Goal: Task Accomplishment & Management: Use online tool/utility

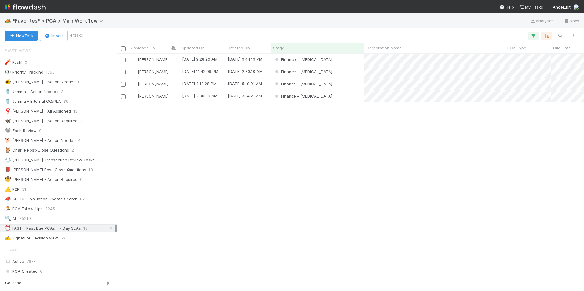
scroll to position [611, 0]
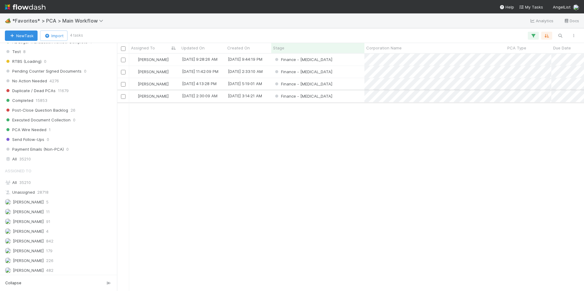
click at [347, 97] on div "Finance - [MEDICAL_DATA]" at bounding box center [317, 96] width 93 height 12
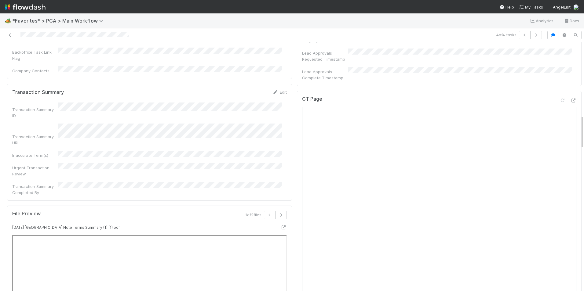
scroll to position [519, 0]
click at [570, 99] on icon at bounding box center [573, 101] width 6 height 4
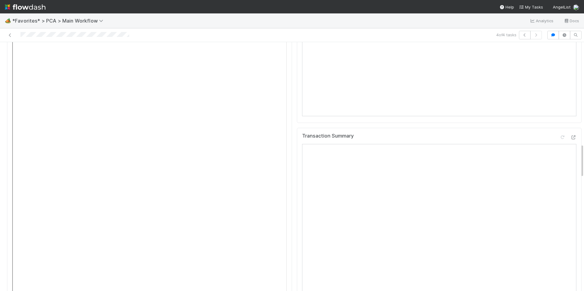
scroll to position [764, 0]
click at [570, 127] on icon at bounding box center [573, 129] width 6 height 4
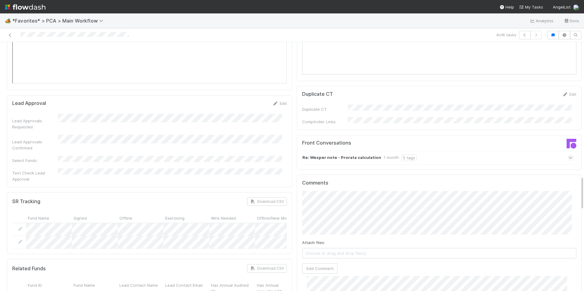
scroll to position [977, 0]
click at [316, 263] on button "Add Comment" at bounding box center [319, 268] width 35 height 10
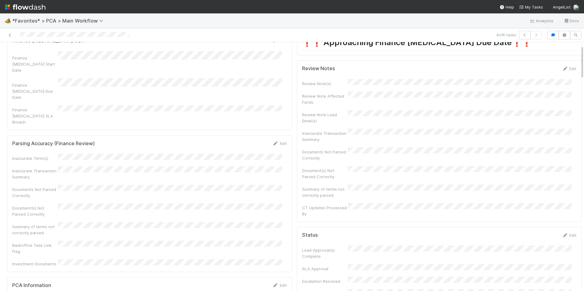
scroll to position [0, 0]
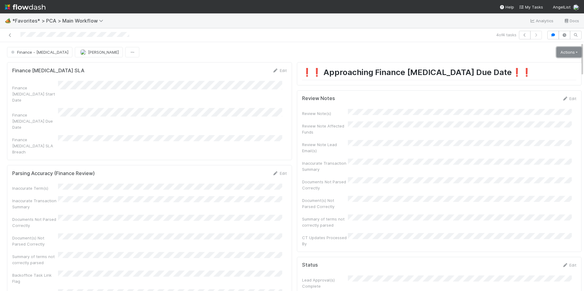
click at [558, 55] on link "Actions" at bounding box center [569, 52] width 25 height 10
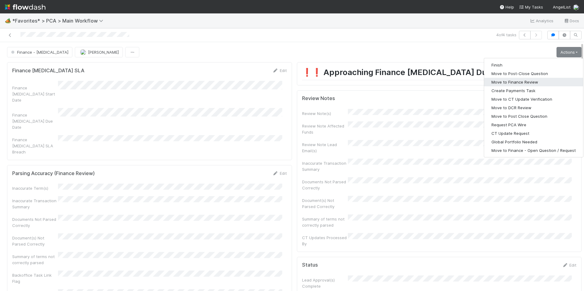
click at [526, 82] on button "Move to Finance Review" at bounding box center [533, 82] width 99 height 9
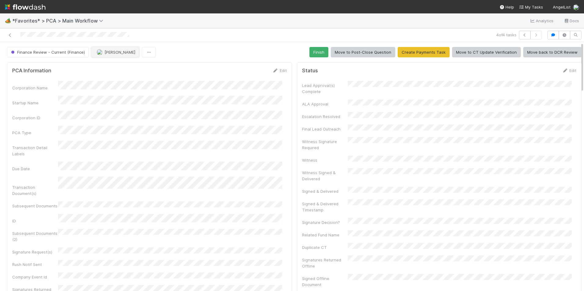
click at [99, 52] on img "button" at bounding box center [100, 52] width 6 height 6
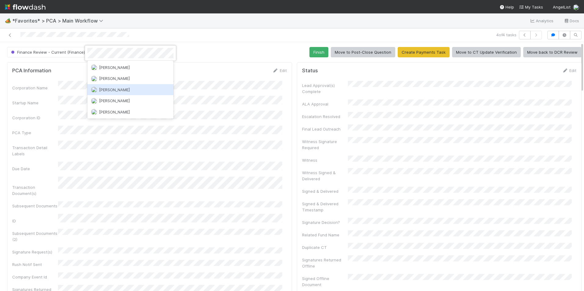
click at [111, 92] on span "[PERSON_NAME]" at bounding box center [114, 89] width 31 height 5
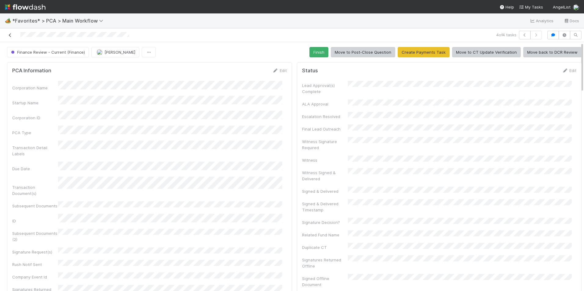
click at [11, 34] on icon at bounding box center [10, 35] width 6 height 4
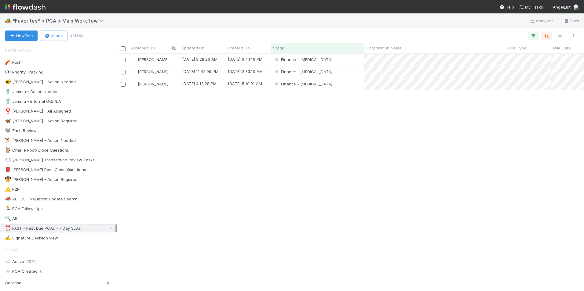
scroll to position [233, 462]
click at [343, 75] on div "Finance - [MEDICAL_DATA]" at bounding box center [317, 72] width 93 height 12
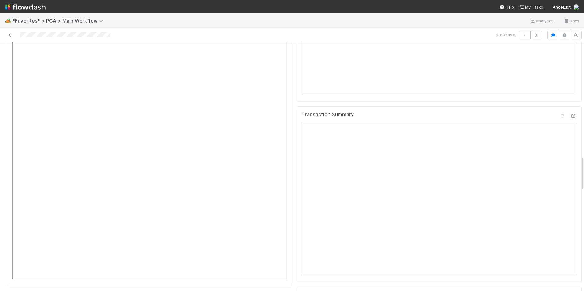
scroll to position [764, 0]
click at [570, 134] on icon at bounding box center [573, 136] width 6 height 4
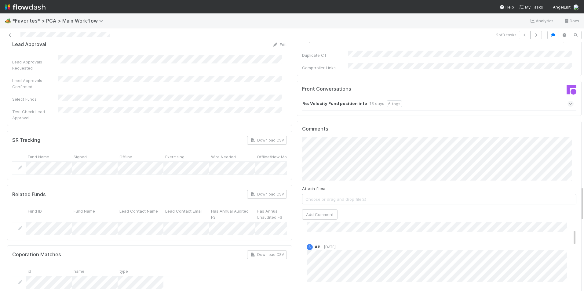
scroll to position [0, 0]
click at [313, 210] on button "Add Comment" at bounding box center [319, 215] width 35 height 10
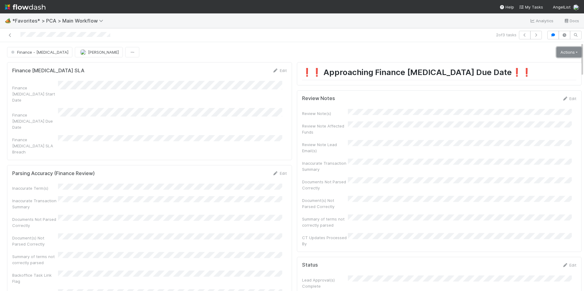
click at [557, 49] on link "Actions" at bounding box center [569, 52] width 25 height 10
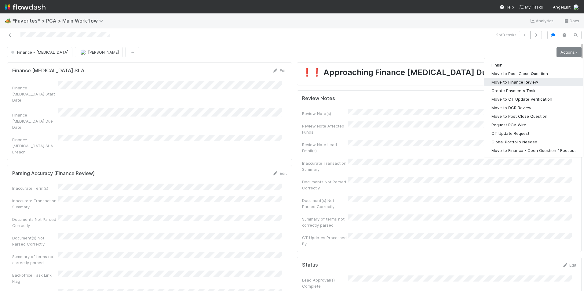
click at [510, 83] on button "Move to Finance Review" at bounding box center [533, 82] width 99 height 9
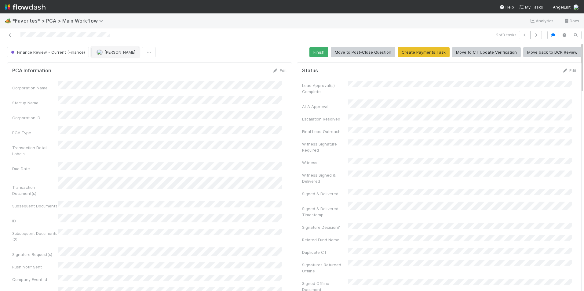
click at [100, 51] on img "button" at bounding box center [100, 52] width 6 height 6
click at [112, 65] on div "[PERSON_NAME]" at bounding box center [130, 67] width 86 height 11
click at [10, 35] on icon at bounding box center [10, 35] width 6 height 4
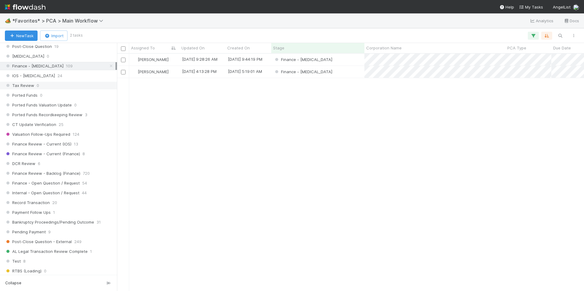
scroll to position [336, 0]
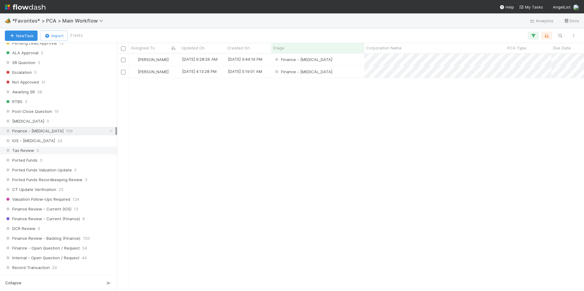
drag, startPoint x: 106, startPoint y: 131, endPoint x: 92, endPoint y: 147, distance: 21.4
click at [108, 131] on icon at bounding box center [111, 131] width 6 height 4
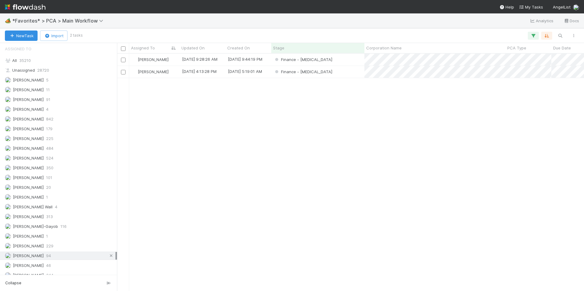
scroll to position [233, 462]
click at [108, 257] on icon at bounding box center [111, 256] width 6 height 4
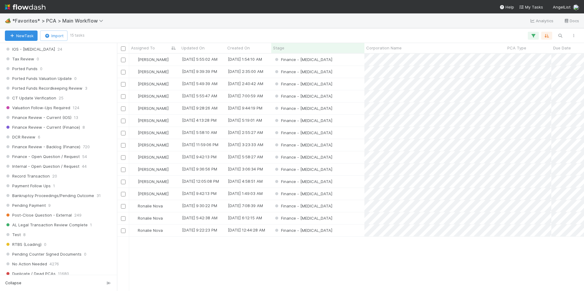
scroll to position [233, 462]
click at [97, 22] on span "*Favorites* > PCA > Main Workflow" at bounding box center [59, 21] width 94 height 6
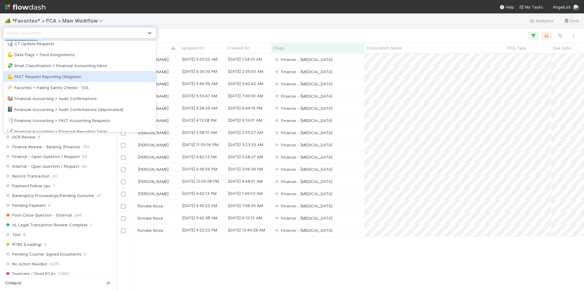
scroll to position [122, 0]
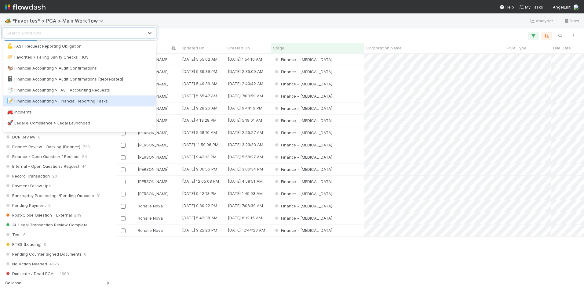
click at [77, 100] on div "📝 Financial Accounting > Financial Reporting Tasks" at bounding box center [79, 101] width 145 height 6
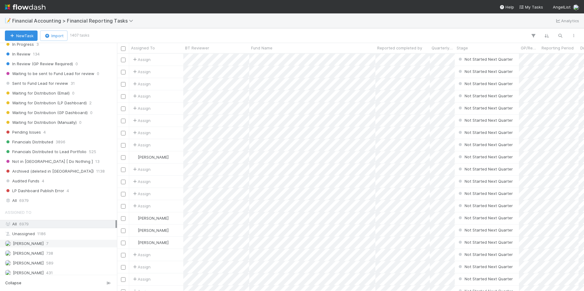
scroll to position [122, 0]
click at [39, 196] on div "All 6979" at bounding box center [60, 199] width 111 height 8
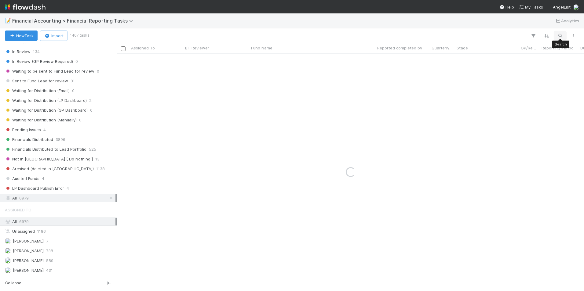
click at [559, 35] on icon "button" at bounding box center [560, 35] width 6 height 5
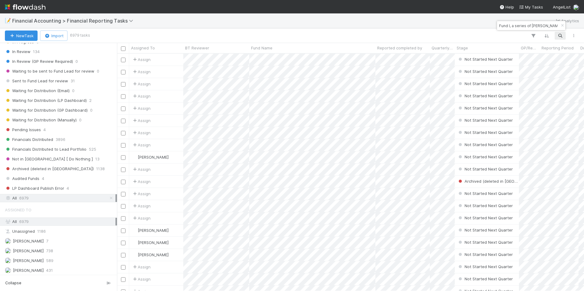
scroll to position [0, 3]
type input "Fund I, a series of [PERSON_NAME], LP"
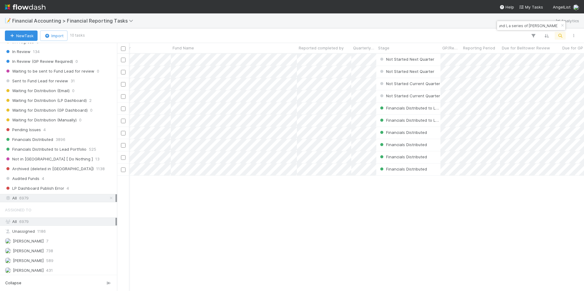
scroll to position [0, 0]
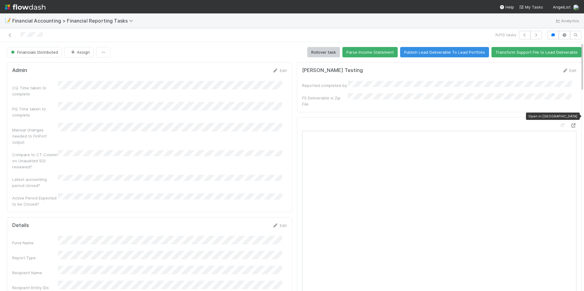
click at [570, 124] on icon at bounding box center [573, 126] width 6 height 4
click at [11, 35] on icon at bounding box center [10, 35] width 6 height 4
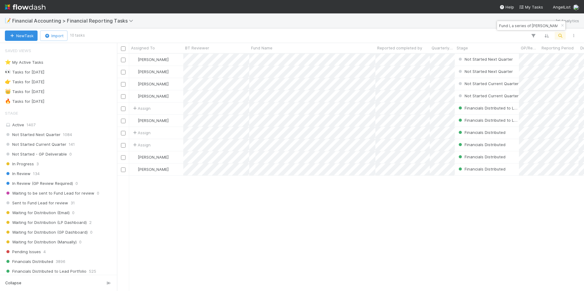
scroll to position [233, 462]
click at [528, 28] on input "Fund I, a series of [PERSON_NAME], LP" at bounding box center [528, 25] width 61 height 7
click at [528, 26] on input "Fund I, a series of [PERSON_NAME], LP" at bounding box center [528, 25] width 61 height 7
paste input "2019 Angel, a series of [PERSON_NAME]"
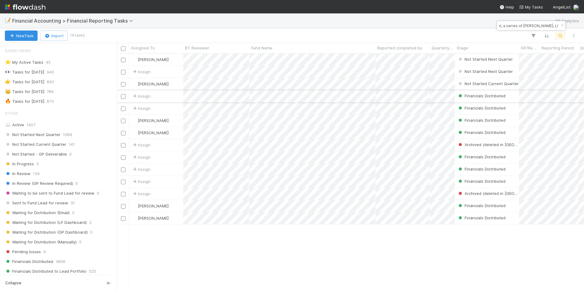
type input "2019 Angel, a series of [PERSON_NAME], LP"
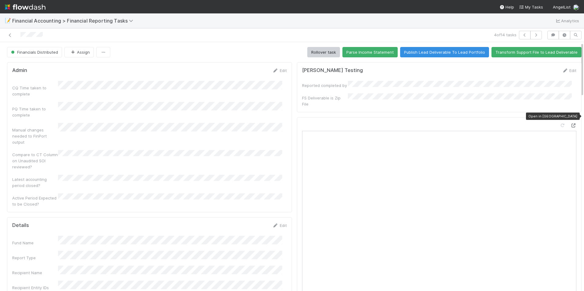
click at [570, 124] on icon at bounding box center [573, 126] width 6 height 4
click at [10, 35] on icon at bounding box center [10, 35] width 6 height 4
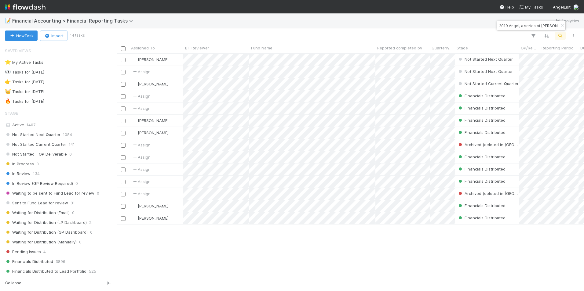
scroll to position [233, 462]
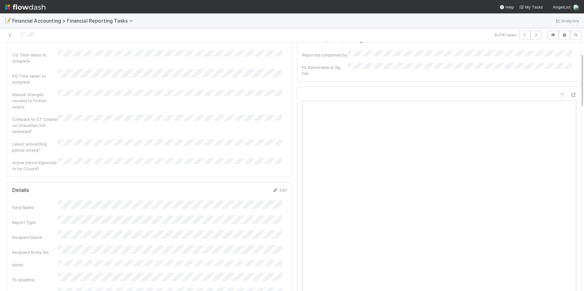
scroll to position [92, 0]
click at [277, 127] on link "Edit" at bounding box center [279, 129] width 14 height 5
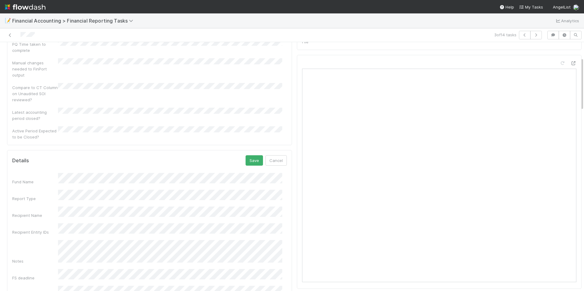
scroll to position [61, 0]
click at [247, 157] on button "Save" at bounding box center [254, 162] width 17 height 10
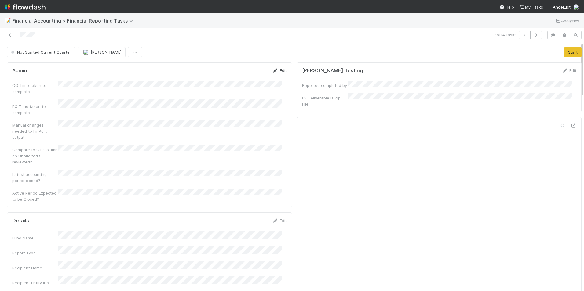
click at [280, 71] on link "Edit" at bounding box center [279, 70] width 14 height 5
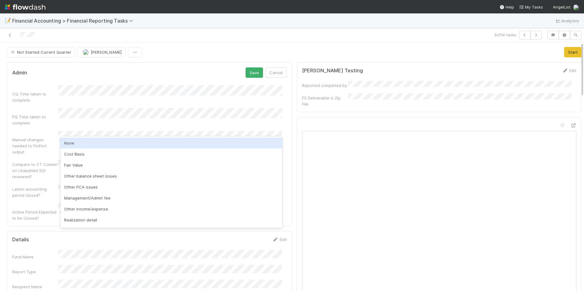
click at [68, 147] on div "None" at bounding box center [171, 143] width 222 height 11
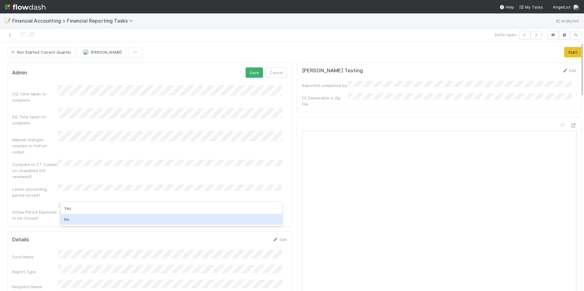
click at [75, 210] on div "Yes" at bounding box center [171, 208] width 222 height 11
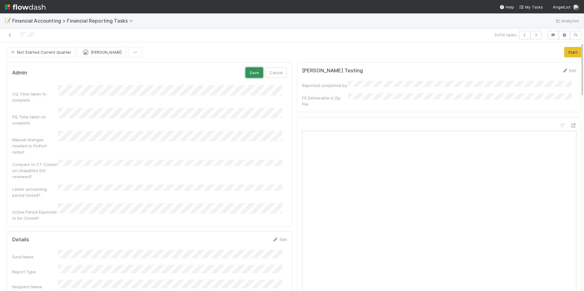
click at [247, 71] on button "Save" at bounding box center [254, 73] width 17 height 10
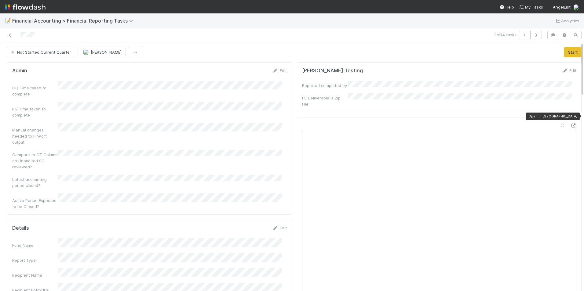
click at [570, 124] on icon at bounding box center [573, 126] width 6 height 4
click at [564, 52] on button "Start" at bounding box center [572, 52] width 17 height 10
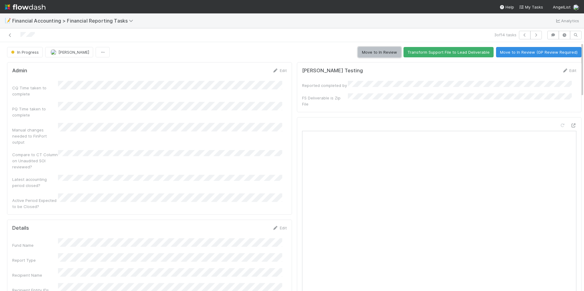
click at [375, 53] on button "Move to In Review" at bounding box center [379, 52] width 43 height 10
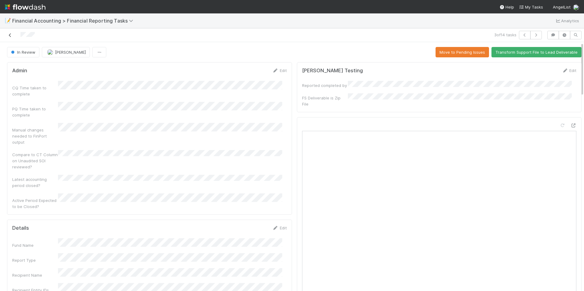
click at [7, 35] on icon at bounding box center [10, 35] width 6 height 4
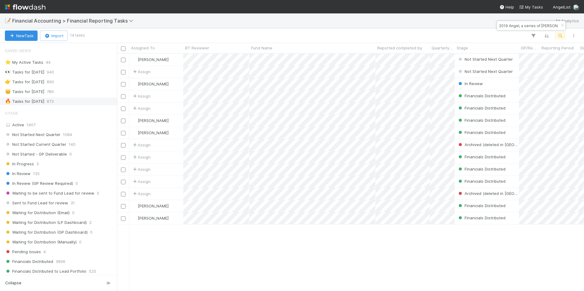
click at [54, 102] on div "🔥 Tasks for [DATE] 873" at bounding box center [60, 102] width 111 height 8
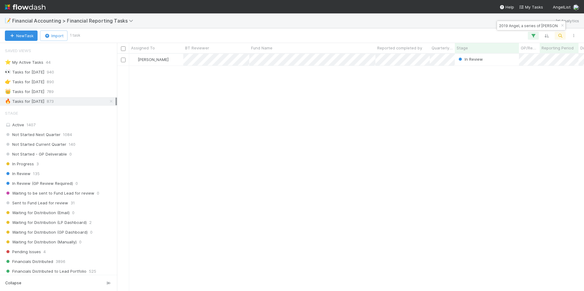
scroll to position [233, 462]
click at [562, 26] on icon "button" at bounding box center [562, 26] width 6 height 4
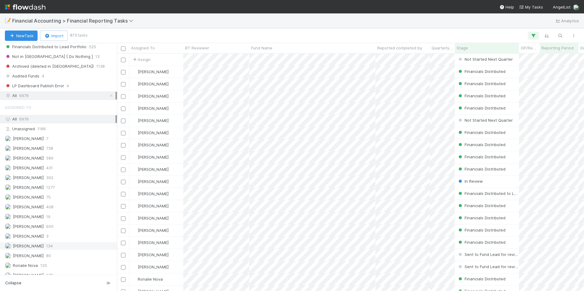
scroll to position [231, 0]
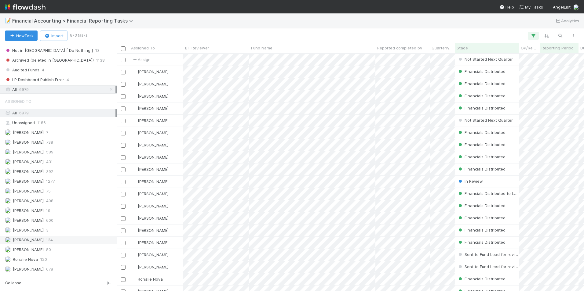
click at [42, 239] on div "[PERSON_NAME] 134" at bounding box center [60, 240] width 111 height 8
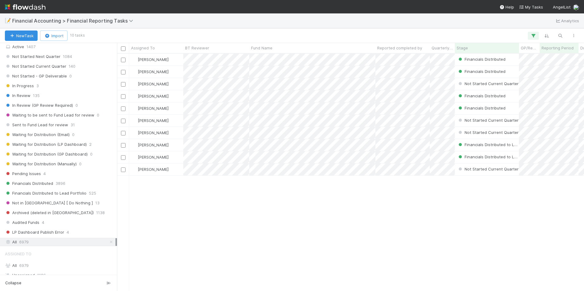
scroll to position [48, 0]
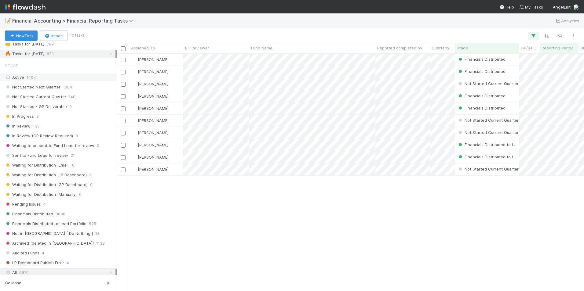
click at [50, 75] on div "Active 1407" at bounding box center [60, 78] width 111 height 8
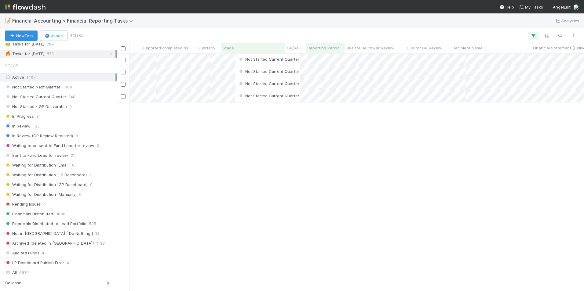
scroll to position [0, 219]
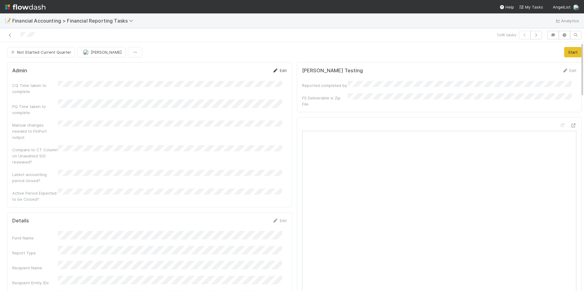
click at [272, 71] on icon at bounding box center [275, 71] width 6 height 4
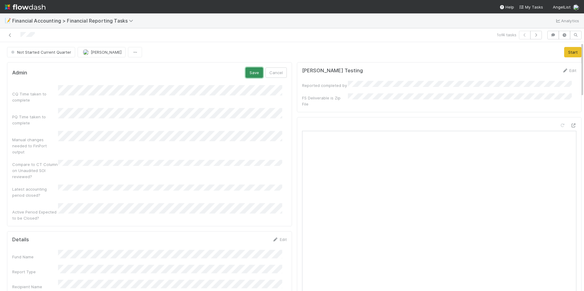
click at [252, 71] on button "Save" at bounding box center [254, 73] width 17 height 10
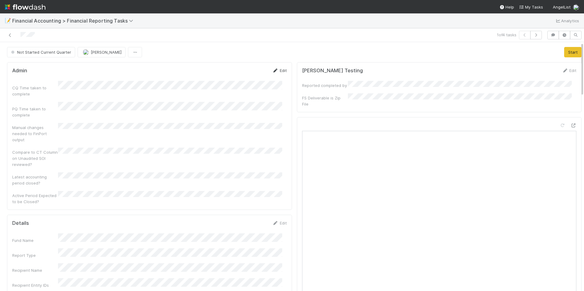
click at [280, 71] on link "Edit" at bounding box center [279, 70] width 14 height 5
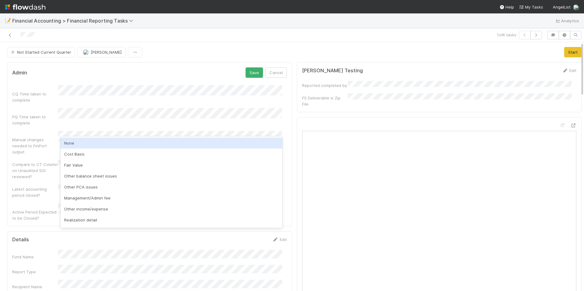
click at [105, 142] on div "None" at bounding box center [171, 143] width 222 height 11
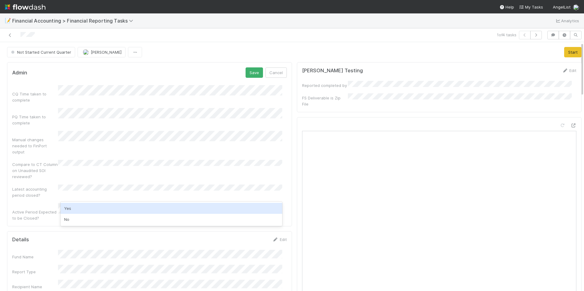
click at [86, 203] on div "Yes" at bounding box center [171, 208] width 222 height 11
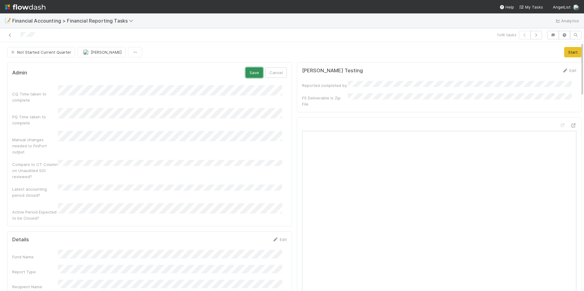
click at [246, 73] on button "Save" at bounding box center [254, 73] width 17 height 10
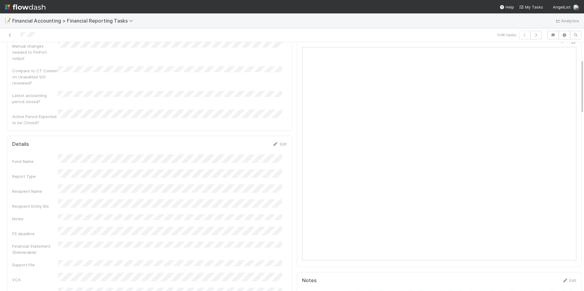
scroll to position [122, 0]
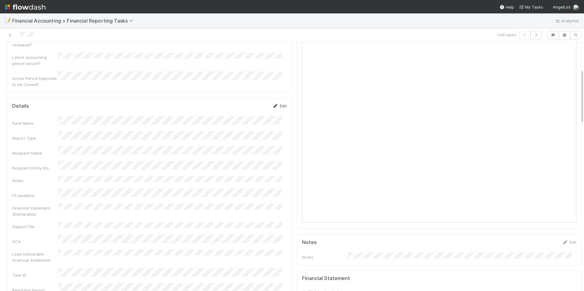
click at [278, 104] on link "Edit" at bounding box center [279, 106] width 14 height 5
click at [252, 103] on button "Save" at bounding box center [254, 108] width 17 height 10
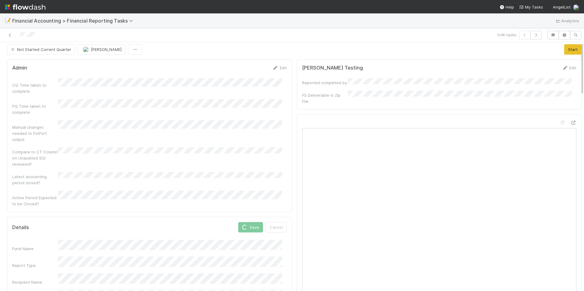
scroll to position [0, 0]
click at [571, 54] on button "Start" at bounding box center [572, 52] width 17 height 10
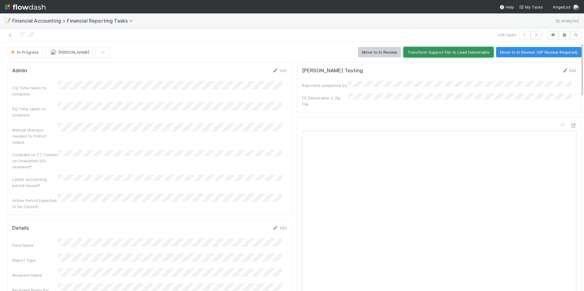
click at [451, 57] on button "Transform Support File to Lead Deliverable" at bounding box center [449, 52] width 90 height 10
click at [401, 71] on div "[PERSON_NAME] Testing Edit" at bounding box center [439, 71] width 275 height 6
click at [372, 53] on button "Move to In Review" at bounding box center [379, 52] width 43 height 10
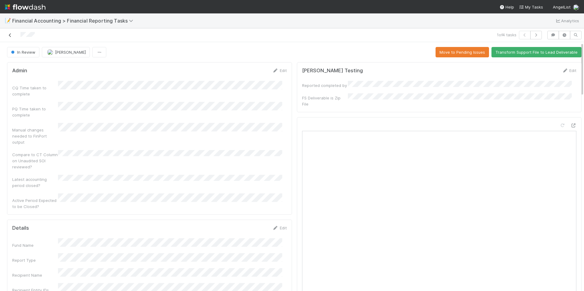
click at [10, 37] on icon at bounding box center [10, 35] width 6 height 4
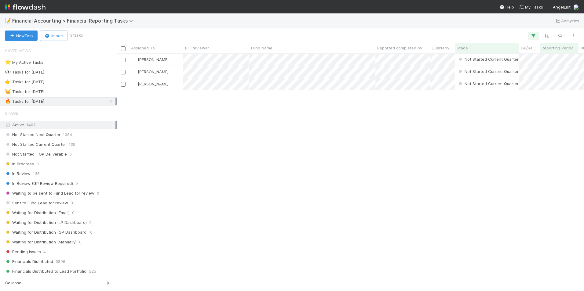
scroll to position [233, 462]
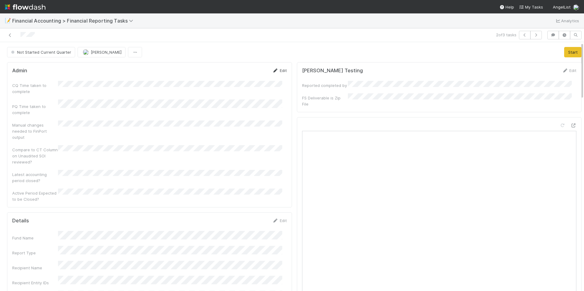
click at [277, 72] on link "Edit" at bounding box center [279, 70] width 14 height 5
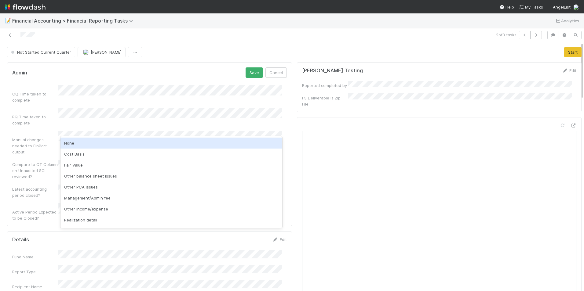
click at [89, 146] on div "None" at bounding box center [171, 143] width 222 height 11
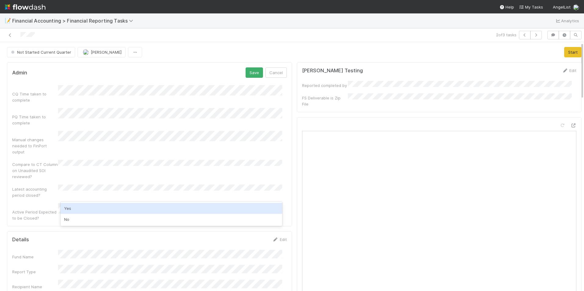
click at [78, 206] on div "Yes" at bounding box center [171, 208] width 222 height 11
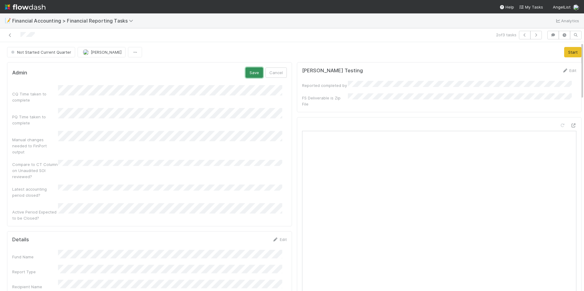
click at [249, 73] on button "Save" at bounding box center [254, 73] width 17 height 10
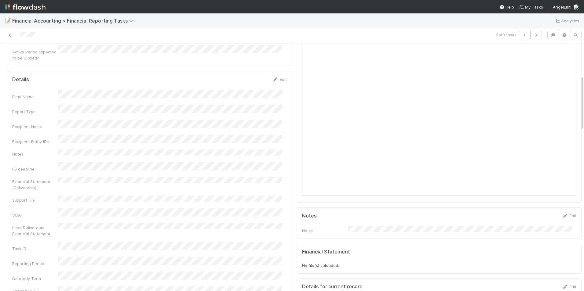
scroll to position [153, 0]
click at [279, 73] on link "Edit" at bounding box center [279, 75] width 14 height 5
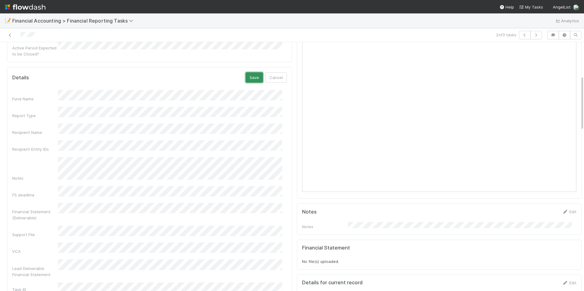
click at [250, 72] on button "Save" at bounding box center [254, 77] width 17 height 10
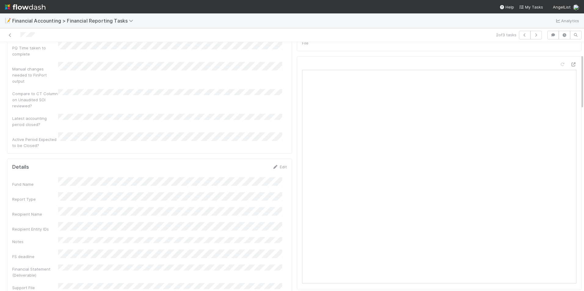
scroll to position [0, 0]
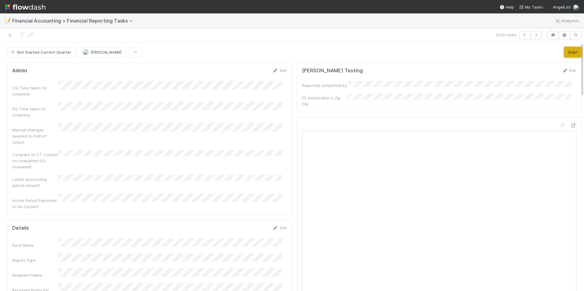
click at [564, 56] on button "Start" at bounding box center [572, 52] width 17 height 10
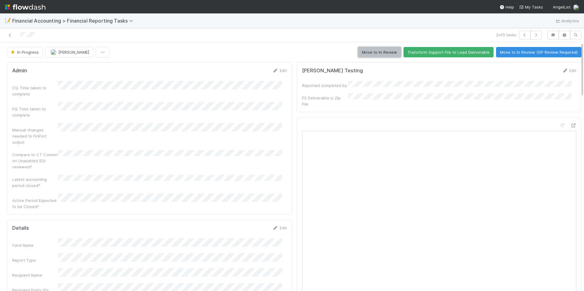
click at [385, 54] on button "Move to In Review" at bounding box center [379, 52] width 43 height 10
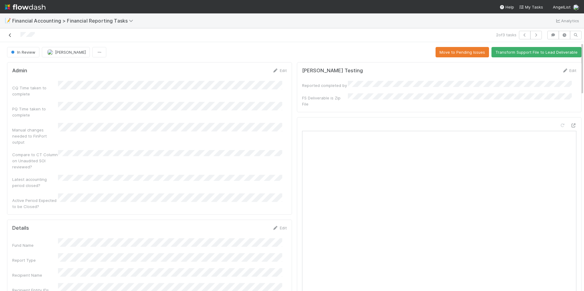
click at [10, 35] on icon at bounding box center [10, 35] width 6 height 4
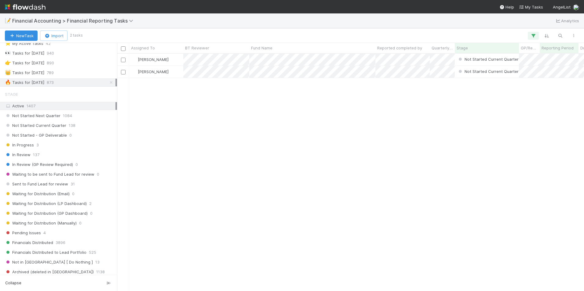
scroll to position [122, 0]
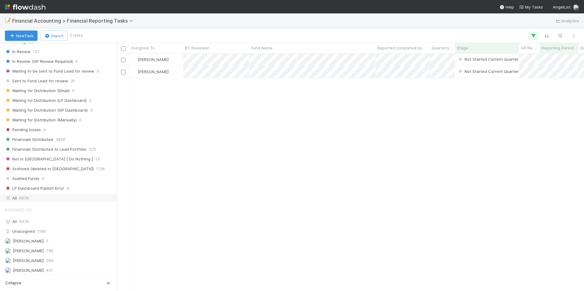
click at [43, 202] on div "All 6979" at bounding box center [60, 199] width 111 height 8
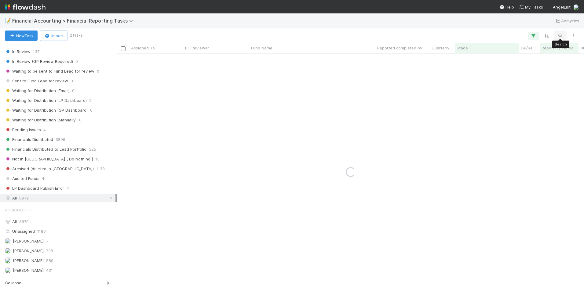
click at [558, 33] on icon "button" at bounding box center [560, 35] width 6 height 5
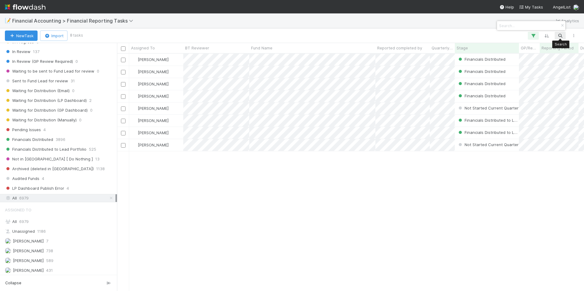
scroll to position [233, 462]
paste input "Fund I, a series of ANIMO F&F II, LP"
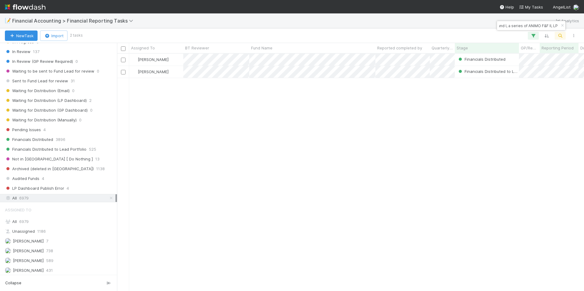
type input "Fund I, a series of ANIMO F&F II, LP"
click at [561, 24] on icon "button" at bounding box center [562, 26] width 6 height 4
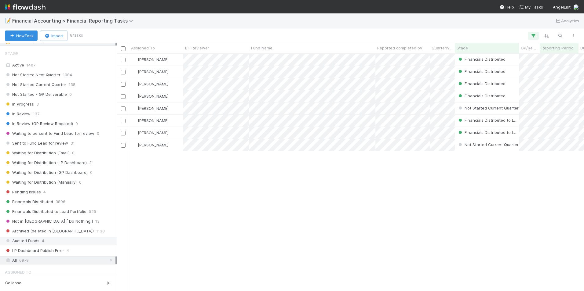
scroll to position [92, 0]
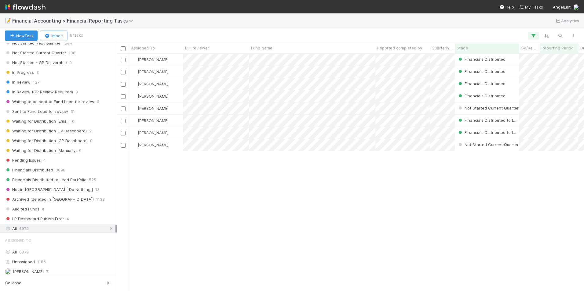
click at [108, 229] on icon at bounding box center [111, 229] width 6 height 4
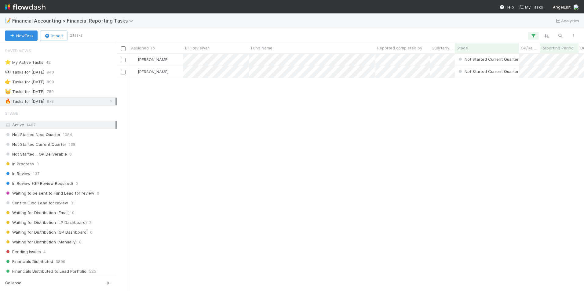
scroll to position [233, 462]
click at [561, 35] on icon "button" at bounding box center [560, 35] width 6 height 5
click at [376, 129] on div at bounding box center [292, 145] width 584 height 291
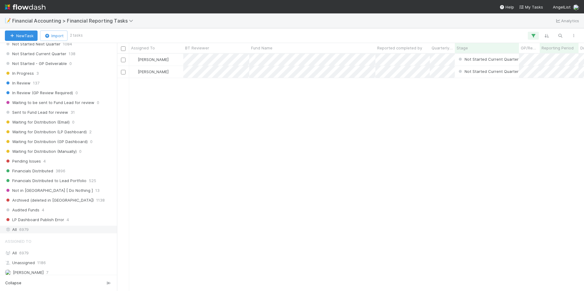
scroll to position [92, 0]
click at [49, 219] on span "LP Dashboard Publish Error" at bounding box center [34, 219] width 59 height 8
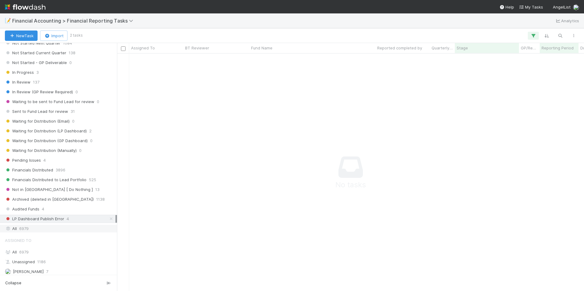
scroll to position [228, 462]
click at [42, 231] on div "All 6979" at bounding box center [60, 229] width 111 height 8
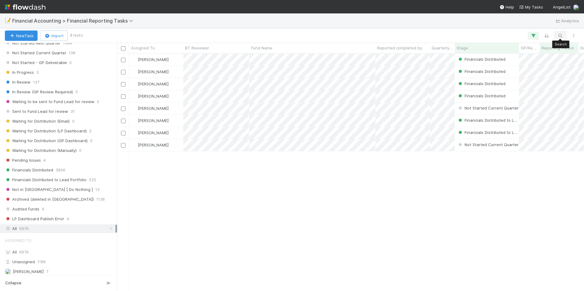
scroll to position [233, 462]
click at [557, 36] on icon "button" at bounding box center [560, 35] width 6 height 5
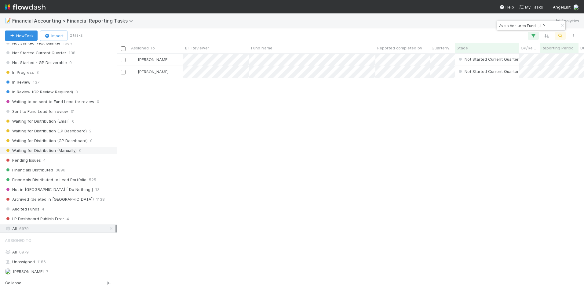
scroll to position [0, 0]
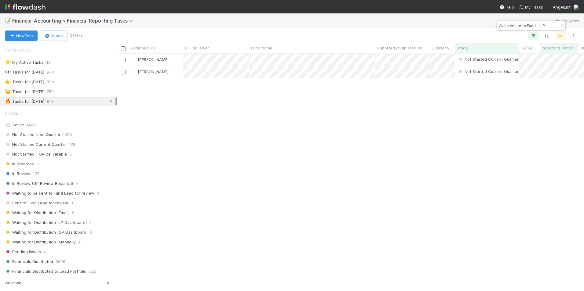
type input "Aviso Ventures Fund II, LP"
click at [108, 103] on icon at bounding box center [111, 102] width 6 height 4
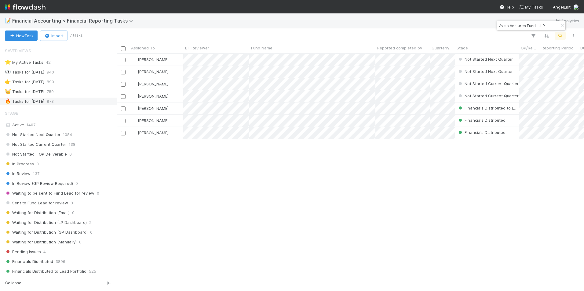
scroll to position [5, 5]
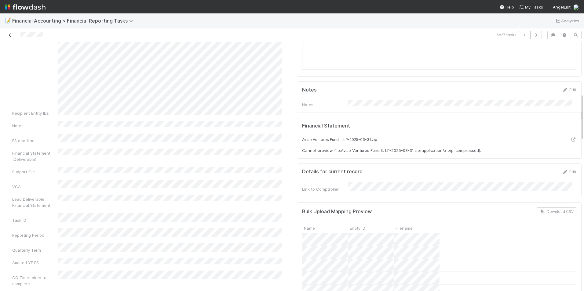
click at [11, 32] on link at bounding box center [10, 35] width 6 height 6
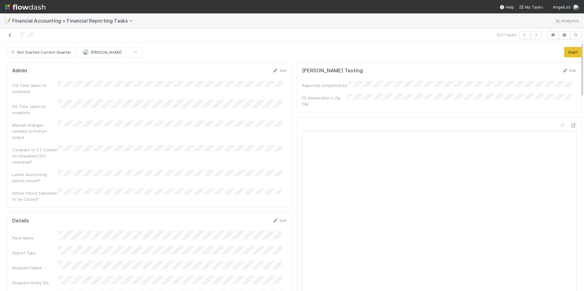
click at [9, 34] on icon at bounding box center [10, 35] width 6 height 4
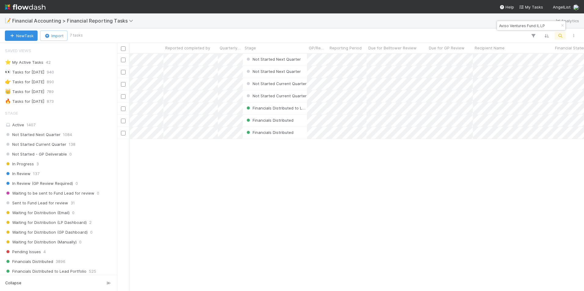
scroll to position [0, 216]
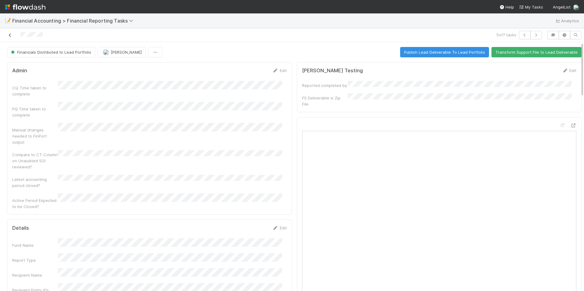
click at [9, 36] on icon at bounding box center [10, 35] width 6 height 4
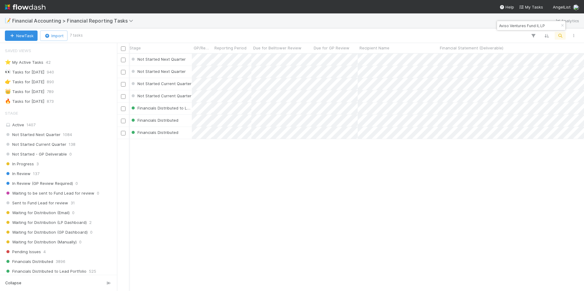
scroll to position [0, 333]
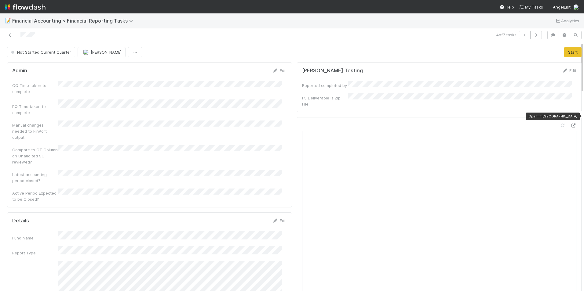
click at [570, 124] on icon at bounding box center [573, 126] width 6 height 4
drag, startPoint x: 276, startPoint y: 72, endPoint x: 251, endPoint y: 79, distance: 25.8
click at [276, 72] on link "Edit" at bounding box center [279, 70] width 14 height 5
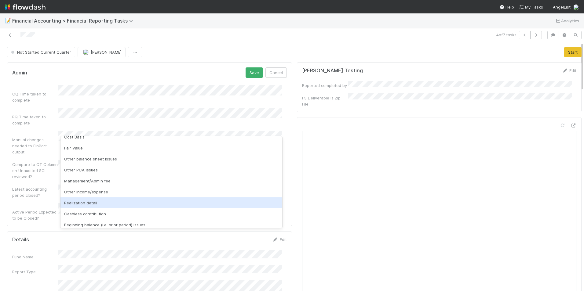
scroll to position [6, 0]
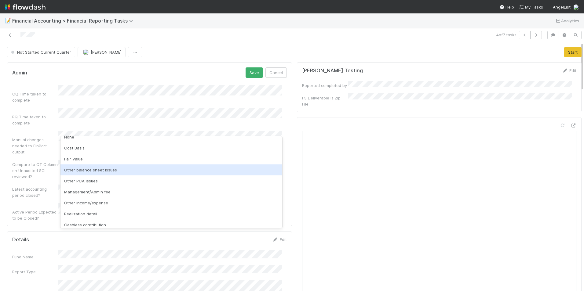
click at [114, 169] on div "Other balance sheet issues" at bounding box center [171, 170] width 222 height 11
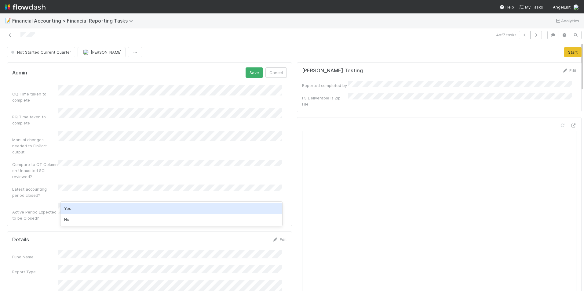
click at [88, 206] on div "Yes" at bounding box center [171, 208] width 222 height 11
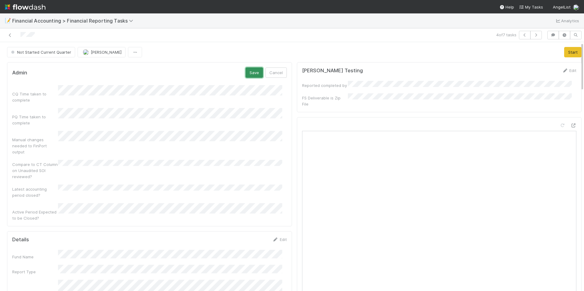
click at [252, 71] on button "Save" at bounding box center [254, 73] width 17 height 10
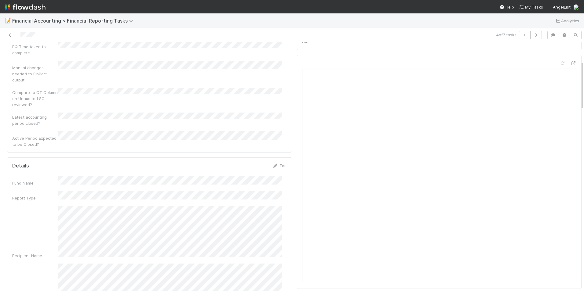
scroll to position [122, 0]
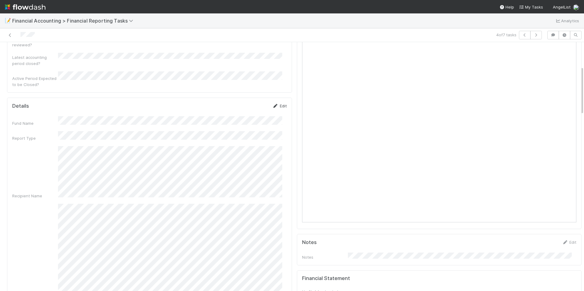
click at [279, 104] on link "Edit" at bounding box center [279, 106] width 14 height 5
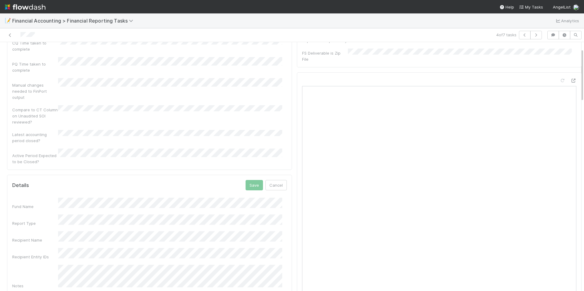
scroll to position [31, 0]
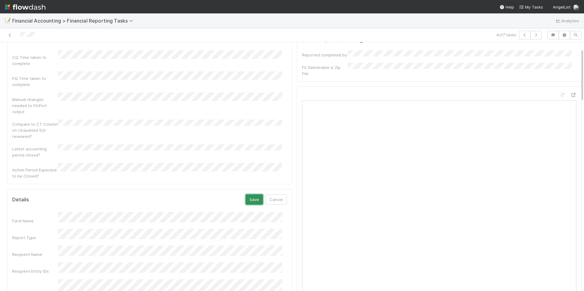
click at [253, 195] on button "Save" at bounding box center [254, 200] width 17 height 10
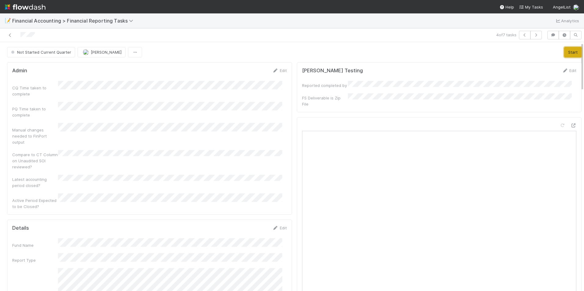
click at [564, 53] on button "Start" at bounding box center [572, 52] width 17 height 10
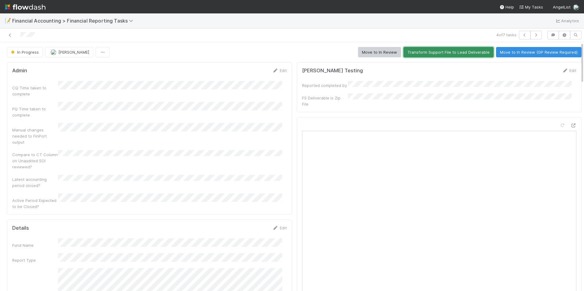
click at [462, 56] on button "Transform Support File to Lead Deliverable" at bounding box center [449, 52] width 90 height 10
click at [366, 51] on button "Move to In Review" at bounding box center [379, 52] width 43 height 10
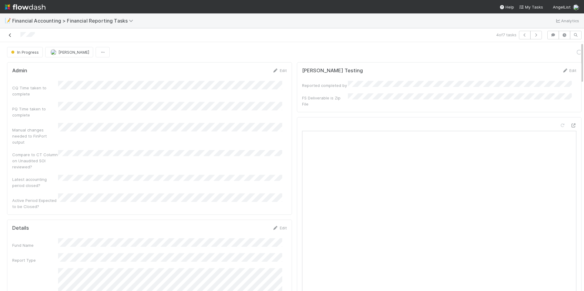
click at [10, 36] on icon at bounding box center [10, 35] width 6 height 4
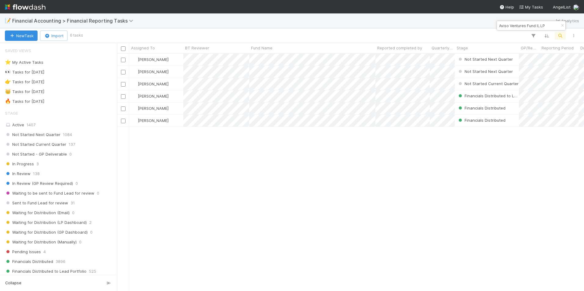
scroll to position [233, 462]
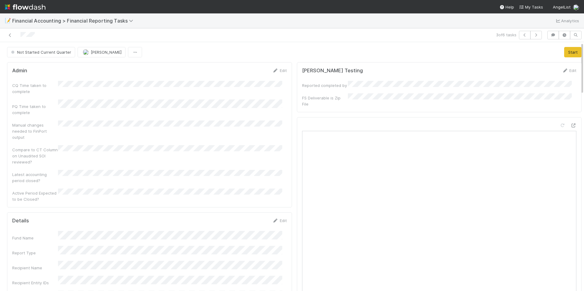
click at [278, 218] on div "Edit" at bounding box center [279, 221] width 14 height 6
click at [278, 218] on link "Edit" at bounding box center [279, 220] width 14 height 5
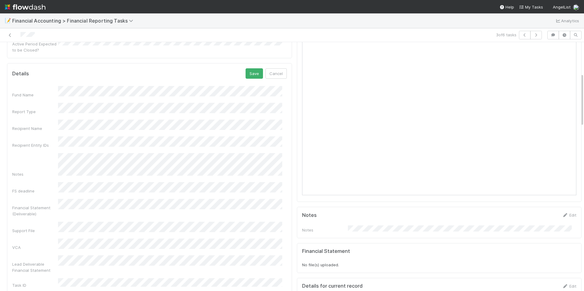
scroll to position [153, 0]
click at [250, 65] on button "Save" at bounding box center [254, 70] width 17 height 10
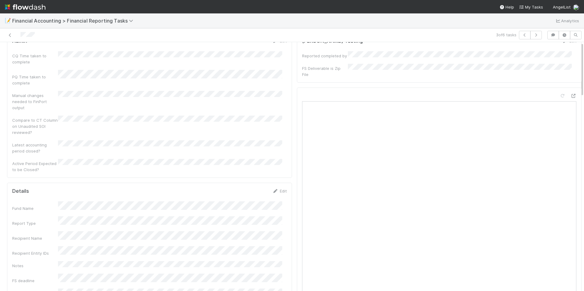
scroll to position [0, 0]
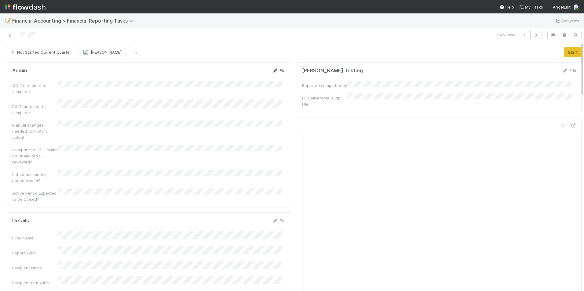
click at [272, 72] on icon at bounding box center [275, 71] width 6 height 4
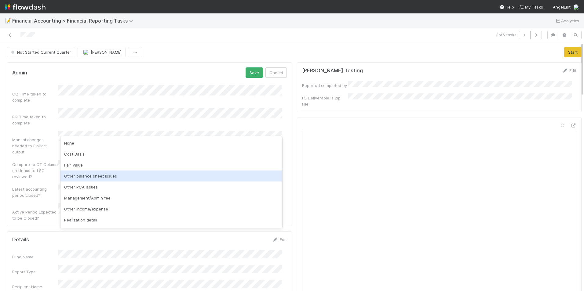
click at [110, 178] on div "Other balance sheet issues" at bounding box center [171, 176] width 222 height 11
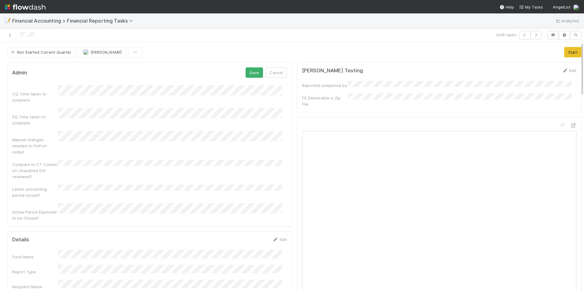
click at [68, 188] on div "CQ Time taken to complete PQ Time taken to complete Manual changes needed to Fi…" at bounding box center [149, 153] width 275 height 136
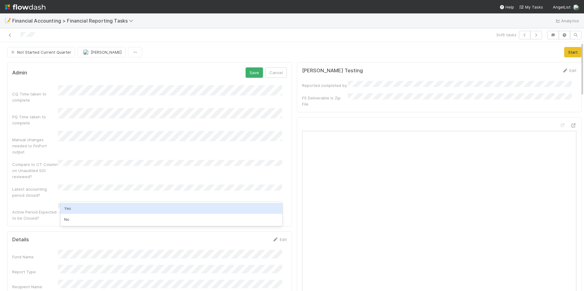
click at [69, 207] on div "Yes" at bounding box center [171, 208] width 222 height 11
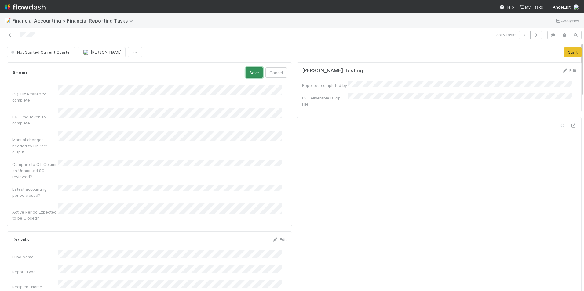
click at [249, 76] on button "Save" at bounding box center [254, 73] width 17 height 10
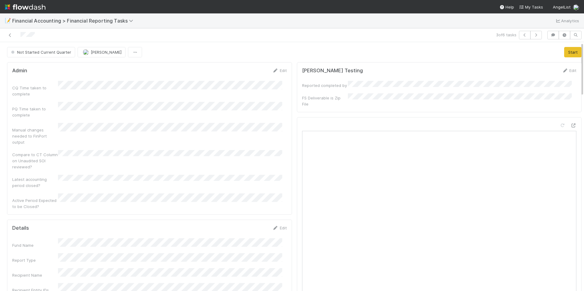
click at [564, 50] on button "Start" at bounding box center [572, 52] width 17 height 10
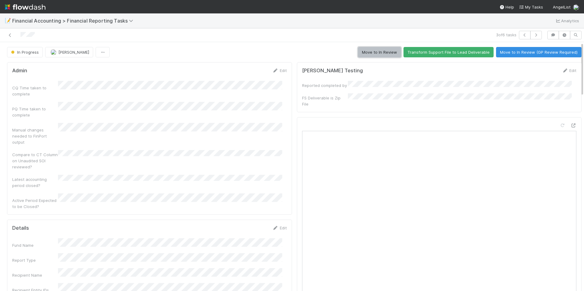
click at [374, 53] on button "Move to In Review" at bounding box center [379, 52] width 43 height 10
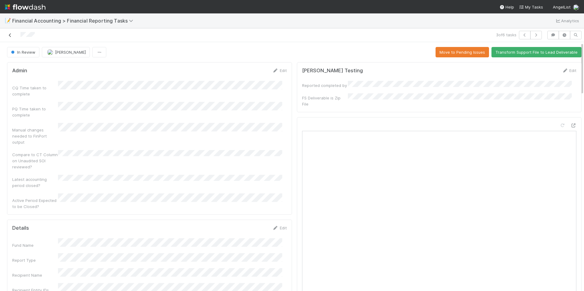
click at [10, 38] on link at bounding box center [10, 35] width 6 height 6
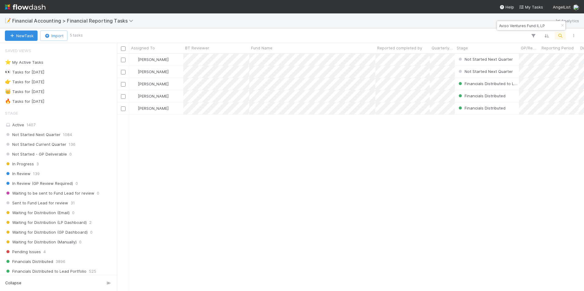
scroll to position [233, 462]
click at [68, 102] on div "🔥 Tasks for [DATE] 873" at bounding box center [60, 102] width 111 height 8
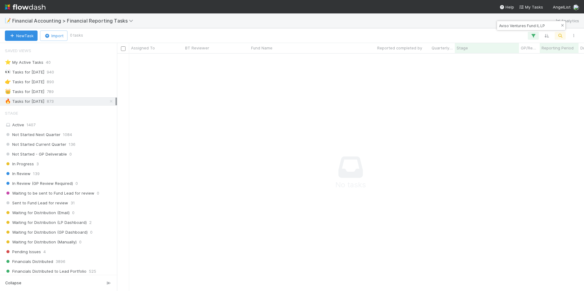
scroll to position [228, 462]
click at [563, 25] on icon "button" at bounding box center [562, 26] width 6 height 4
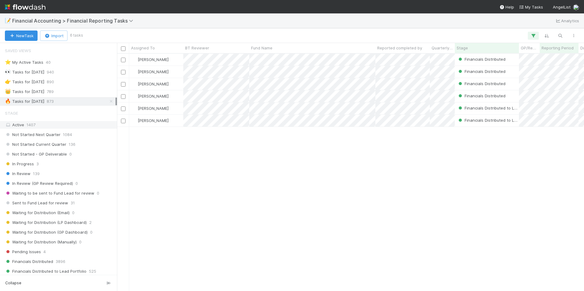
click at [50, 124] on div "Active 1407" at bounding box center [60, 125] width 111 height 8
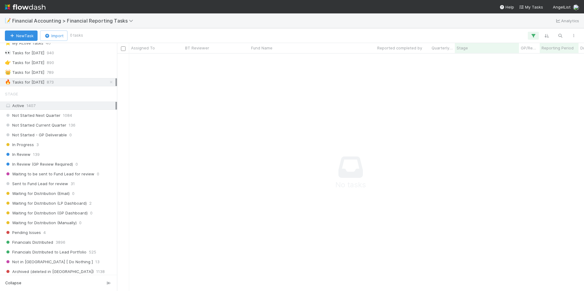
scroll to position [17, 0]
click at [108, 83] on icon at bounding box center [111, 84] width 6 height 4
